Goal: Find specific page/section: Find specific page/section

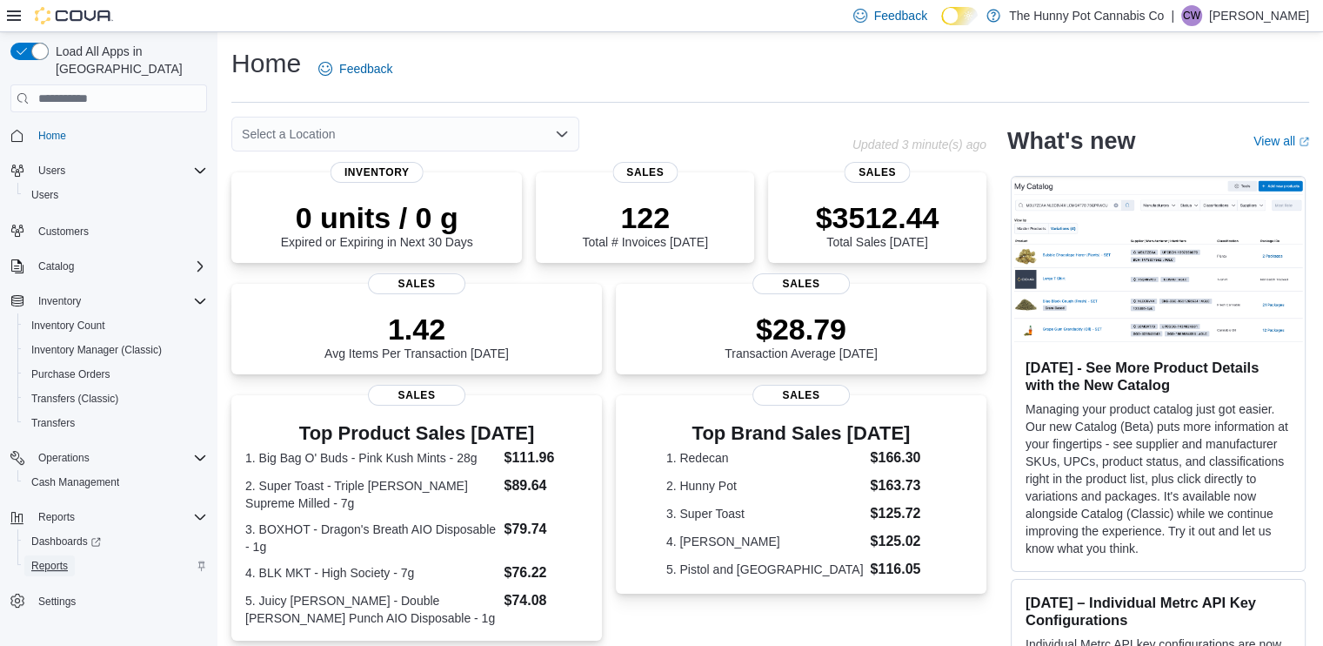
click at [50, 555] on span "Reports" at bounding box center [49, 565] width 37 height 21
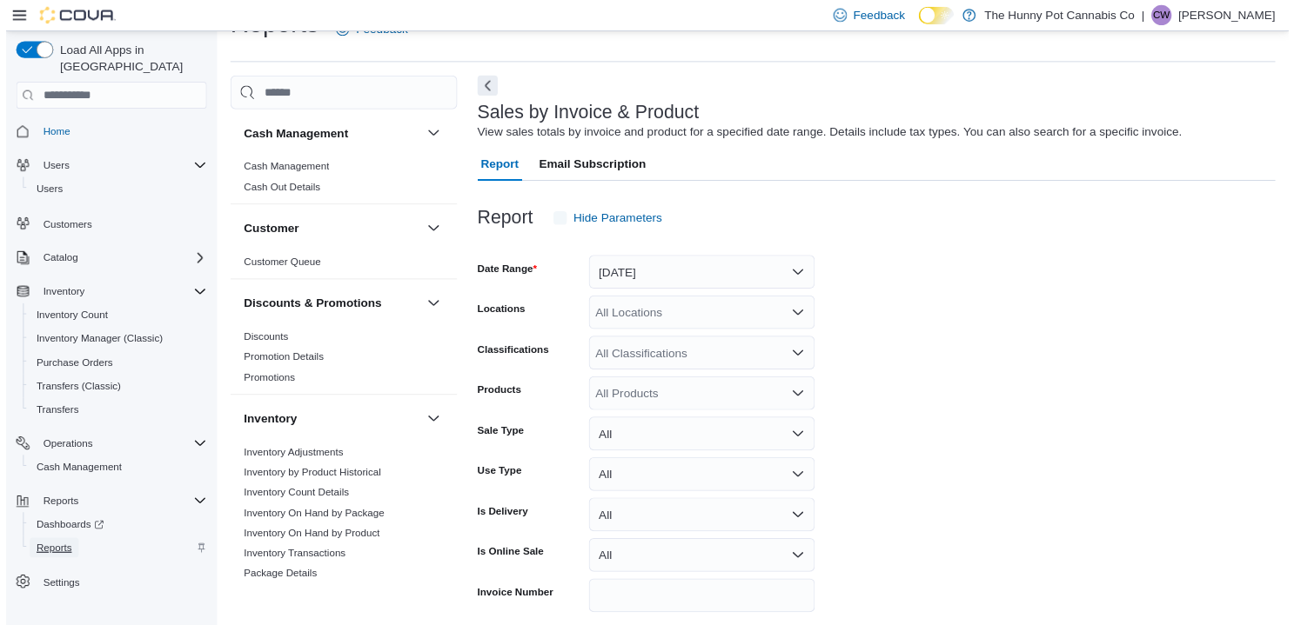
scroll to position [40, 0]
